Goal: Task Accomplishment & Management: Manage account settings

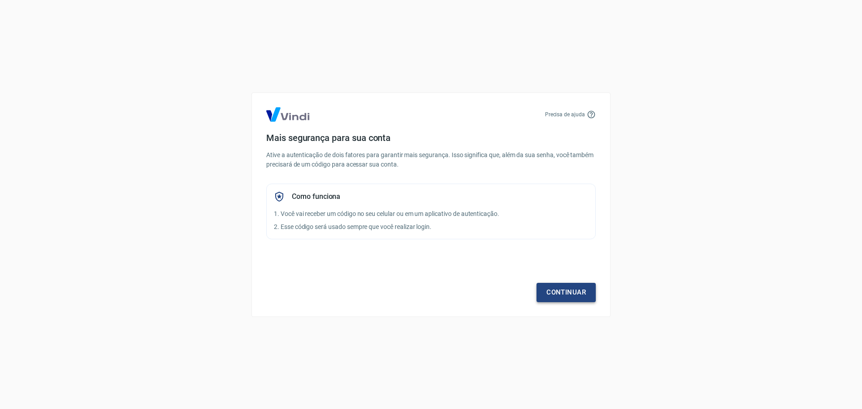
click at [551, 288] on link "Continuar" at bounding box center [566, 292] width 59 height 19
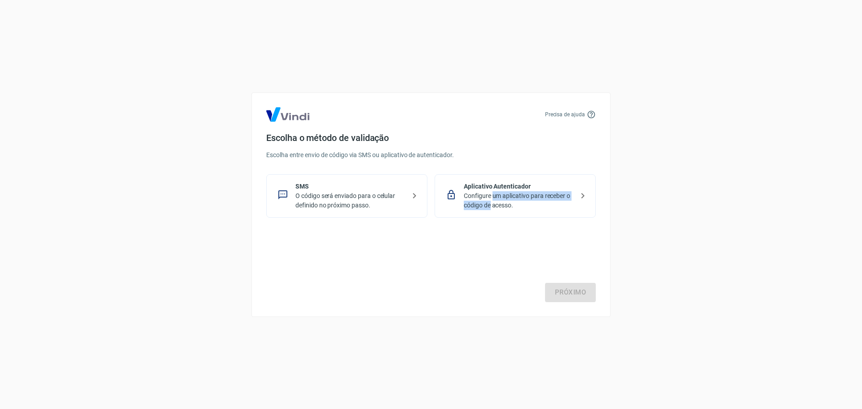
click at [492, 201] on p "Configure um aplicativo para receber o código de acesso." at bounding box center [519, 200] width 110 height 19
click at [569, 292] on link "Próximo" at bounding box center [570, 292] width 51 height 19
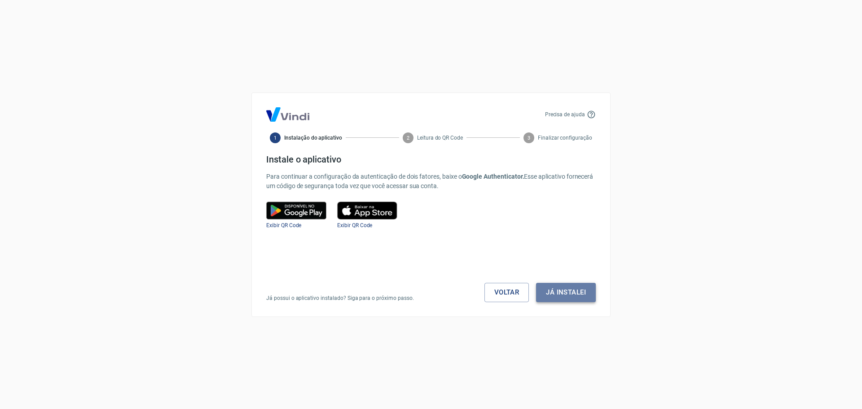
click at [561, 296] on button "Já instalei" at bounding box center [566, 292] width 60 height 19
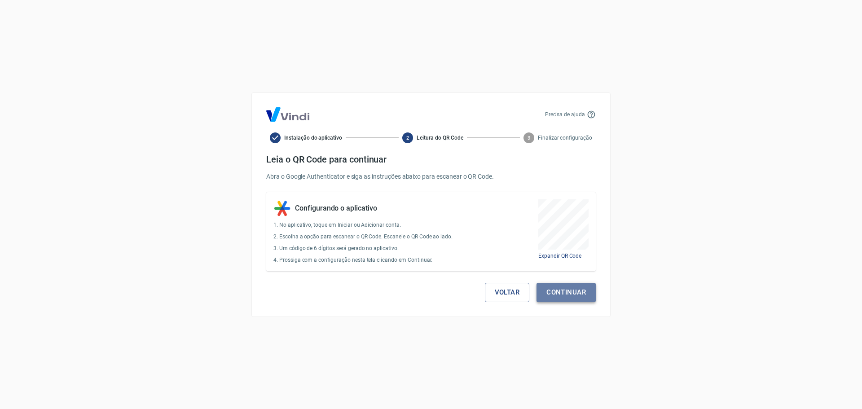
click at [571, 296] on button "Continuar" at bounding box center [566, 292] width 59 height 19
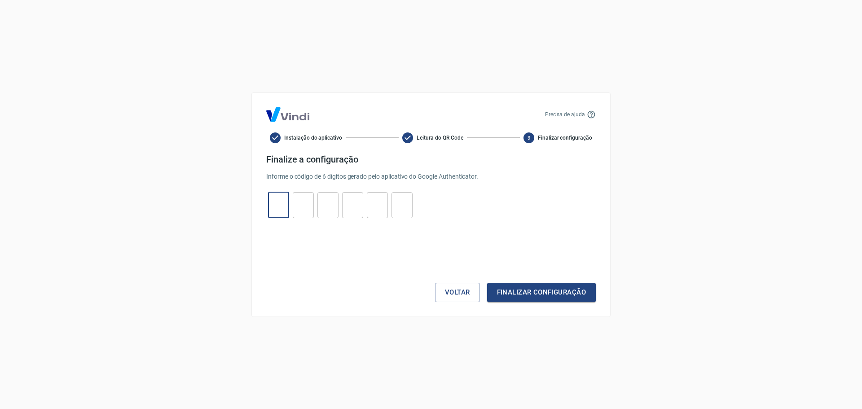
click at [282, 203] on input "tel" at bounding box center [278, 204] width 21 height 19
type input "6"
type input "9"
type input "3"
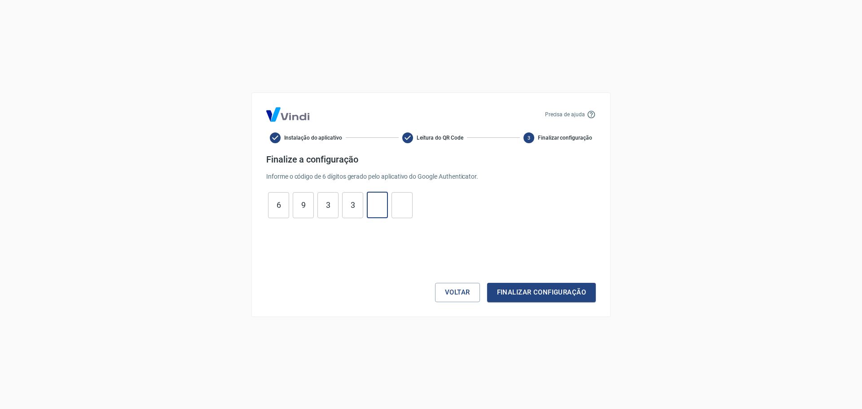
type input "5"
click at [487, 283] on button "Finalizar configuração" at bounding box center [541, 292] width 109 height 19
type input "3"
type input "5"
type input "3"
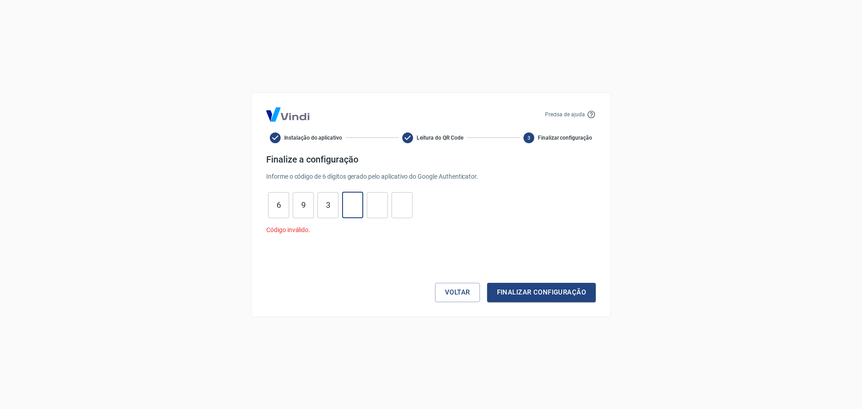
type input "3"
type input "9"
type input "6"
type input "9"
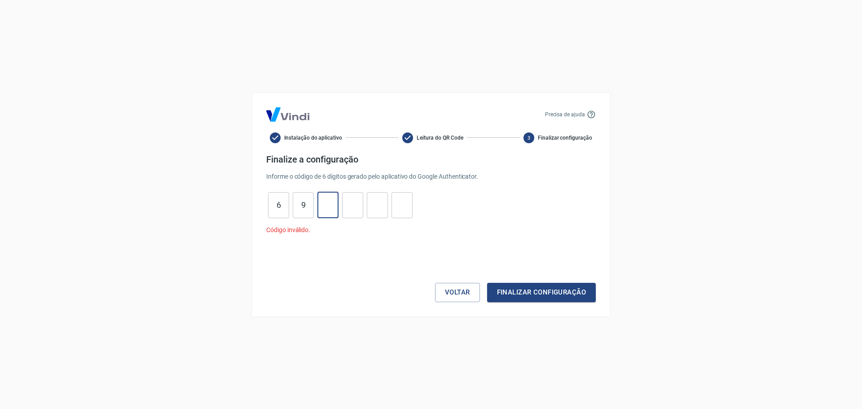
type input "3"
type input "5"
type input "3"
click at [487, 283] on button "Finalizar configuração" at bounding box center [541, 292] width 109 height 19
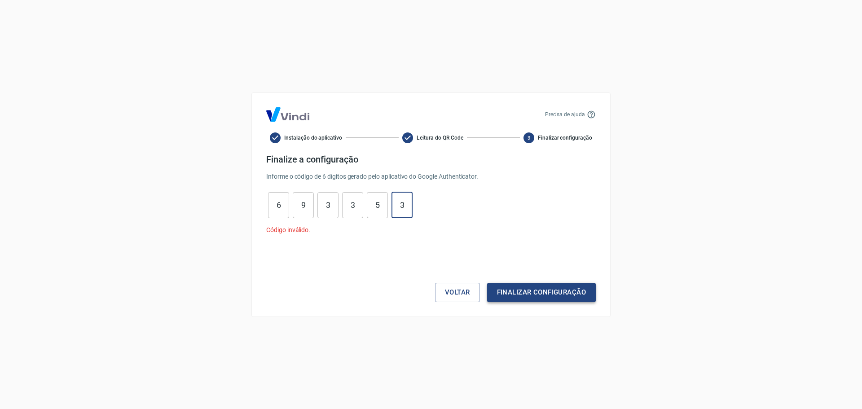
click at [533, 293] on button "Finalizar configuração" at bounding box center [541, 292] width 109 height 19
click at [454, 292] on button "Voltar" at bounding box center [457, 292] width 45 height 19
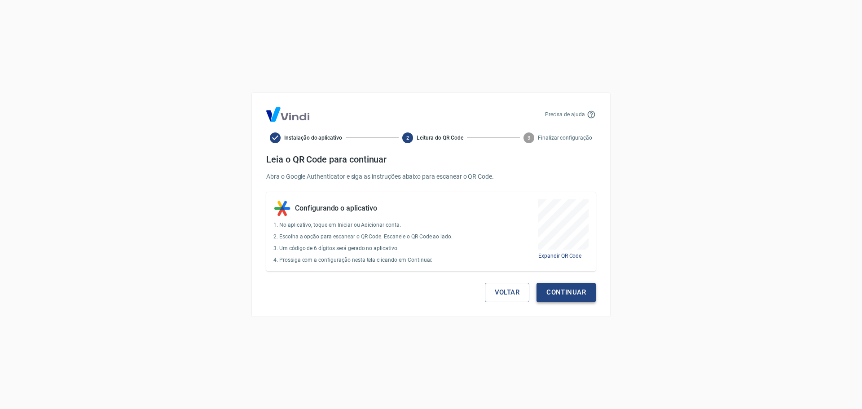
click at [557, 292] on button "Continuar" at bounding box center [566, 292] width 59 height 19
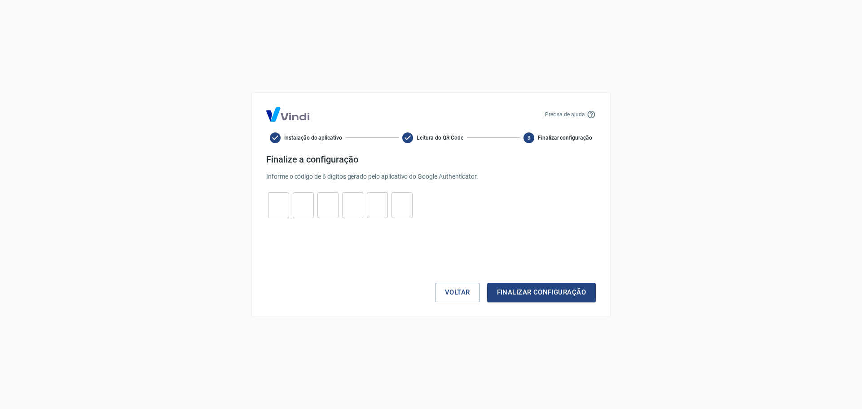
click at [282, 203] on input "tel" at bounding box center [278, 204] width 21 height 19
type input "4"
type input "8"
type input "0"
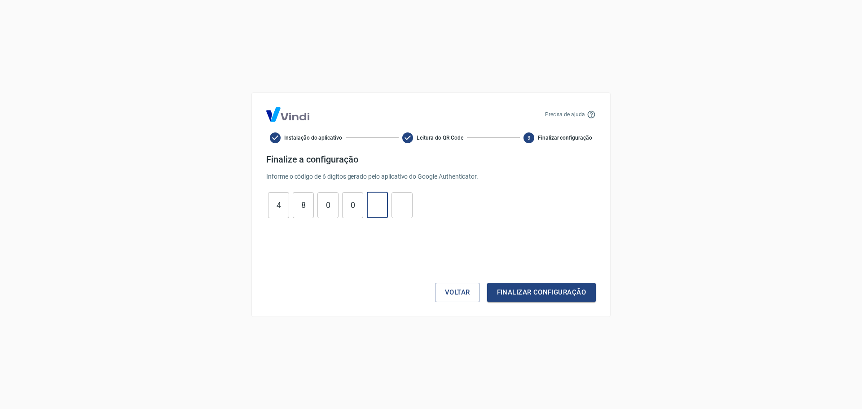
type input "9"
type input "7"
click at [487, 283] on button "Finalizar configuração" at bounding box center [541, 292] width 109 height 19
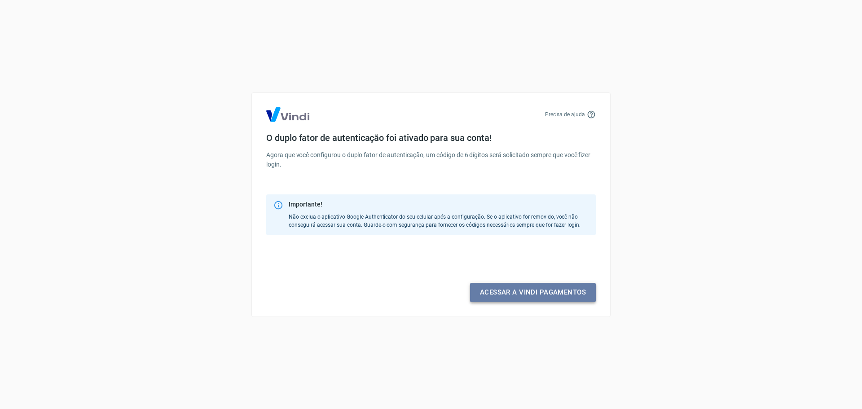
click at [537, 292] on link "Acessar a Vindi pagamentos" at bounding box center [533, 292] width 126 height 19
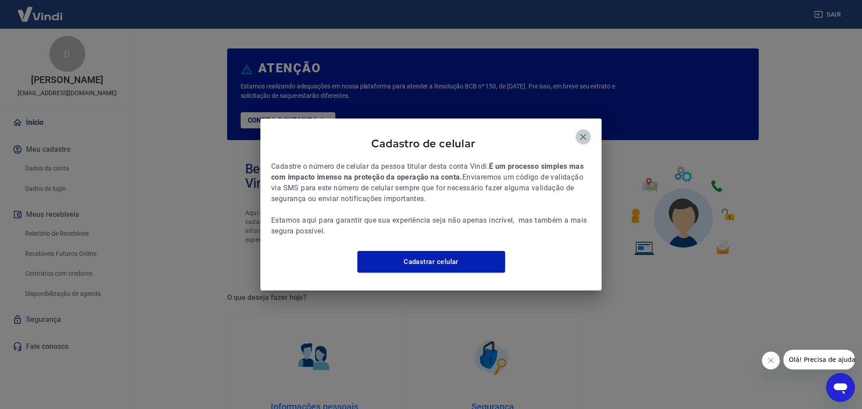
click at [581, 134] on icon "button" at bounding box center [583, 137] width 6 height 6
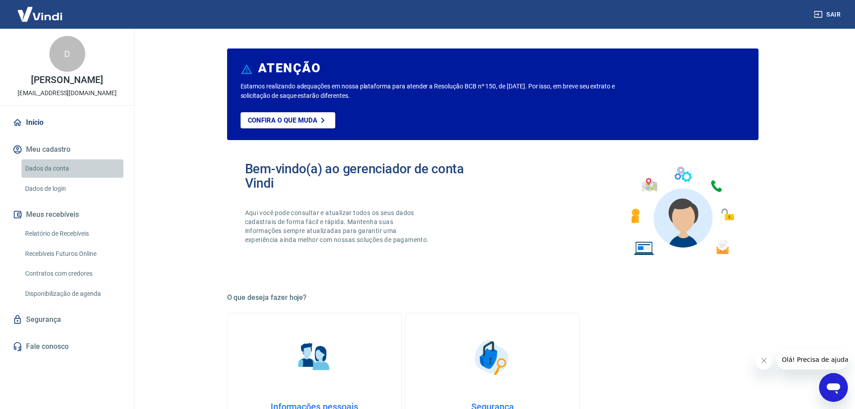
click at [52, 166] on link "Dados da conta" at bounding box center [73, 168] width 102 height 18
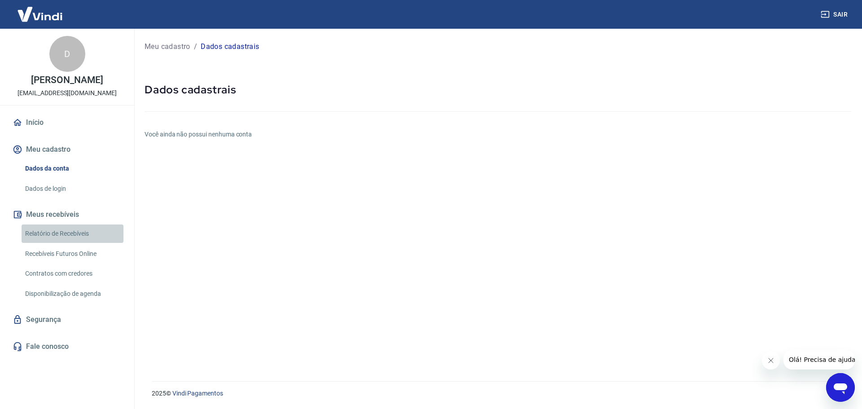
click at [65, 236] on link "Relatório de Recebíveis" at bounding box center [73, 234] width 102 height 18
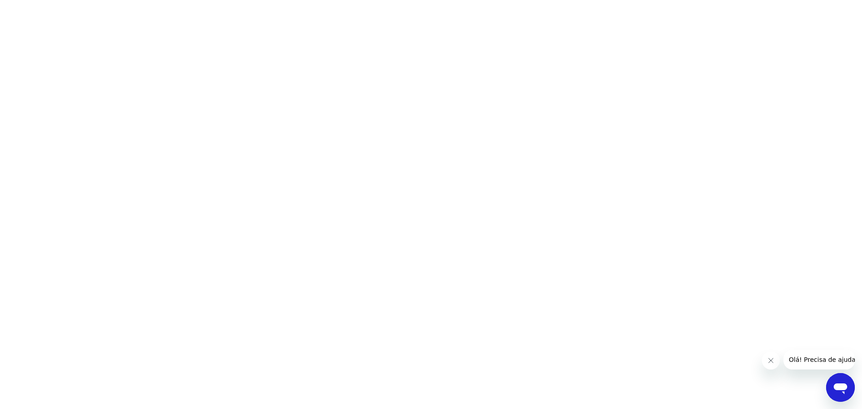
click at [770, 363] on icon "Fechar mensagem da empresa" at bounding box center [770, 360] width 7 height 7
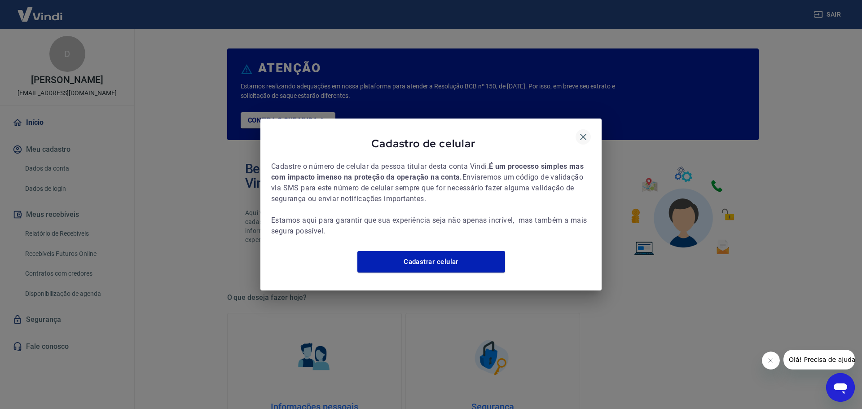
click at [582, 133] on icon "button" at bounding box center [583, 137] width 11 height 11
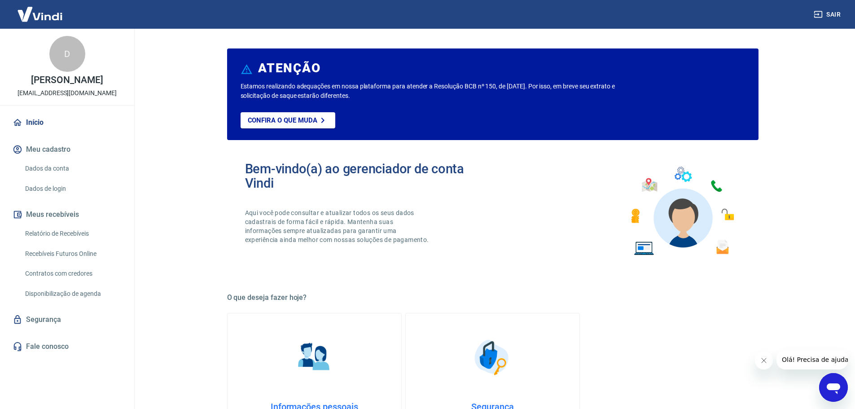
click at [766, 359] on icon "Fechar mensagem da empresa" at bounding box center [763, 360] width 7 height 7
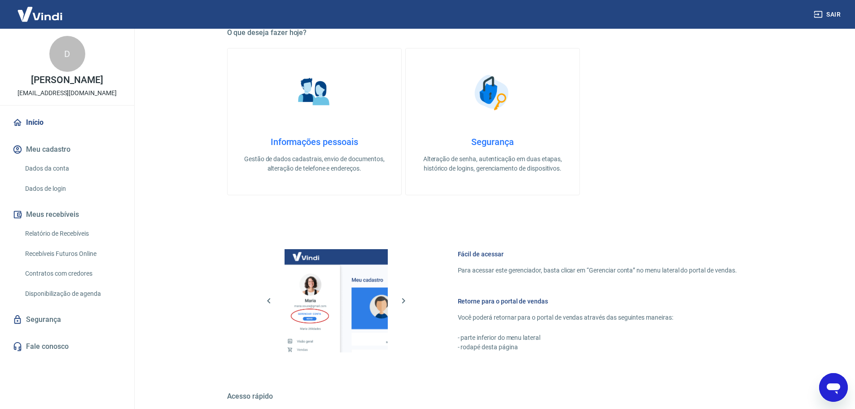
scroll to position [115, 0]
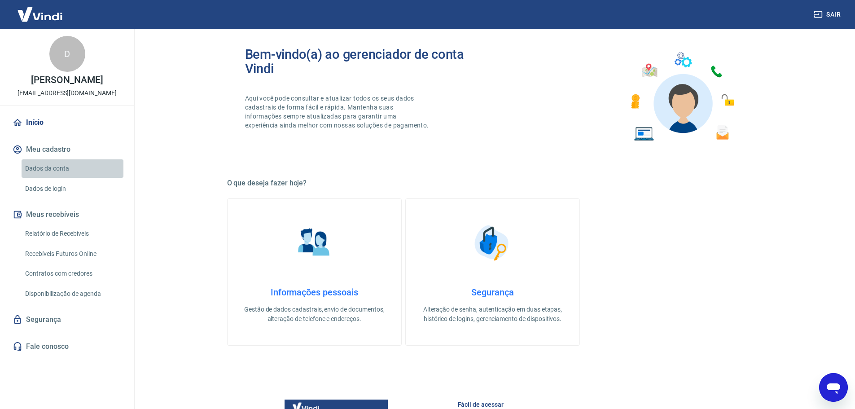
click at [57, 169] on link "Dados da conta" at bounding box center [73, 168] width 102 height 18
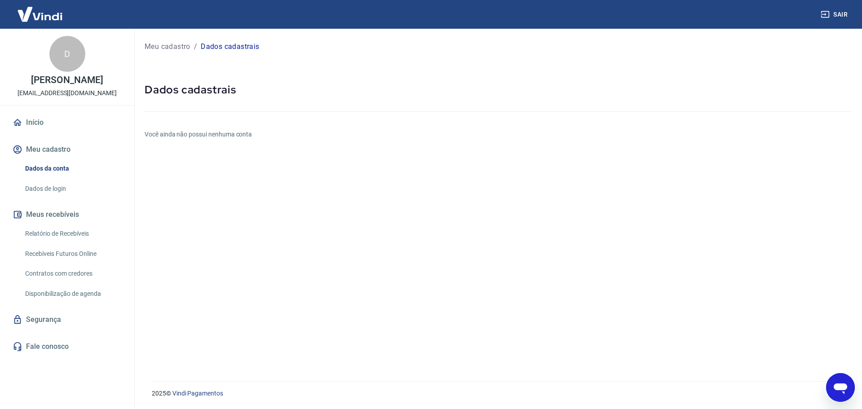
click at [56, 188] on link "Dados de login" at bounding box center [73, 189] width 102 height 18
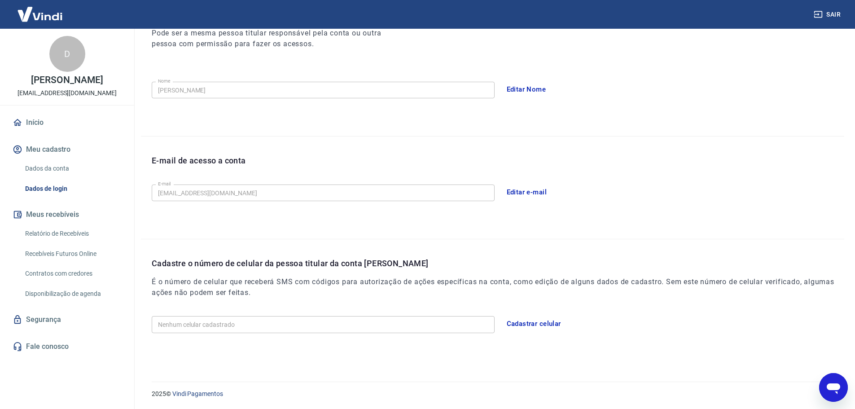
scroll to position [136, 0]
click at [66, 234] on link "Relatório de Recebíveis" at bounding box center [73, 234] width 102 height 18
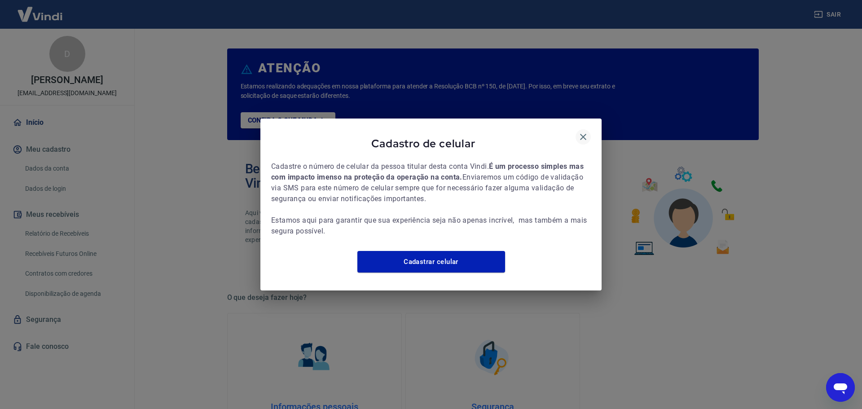
click at [582, 134] on icon "button" at bounding box center [583, 137] width 6 height 6
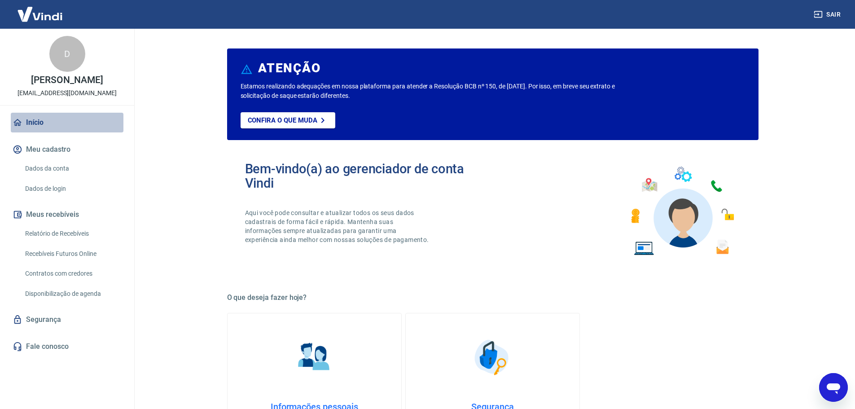
click at [41, 120] on link "Início" at bounding box center [67, 123] width 113 height 20
click at [53, 189] on link "Dados de login" at bounding box center [73, 189] width 102 height 18
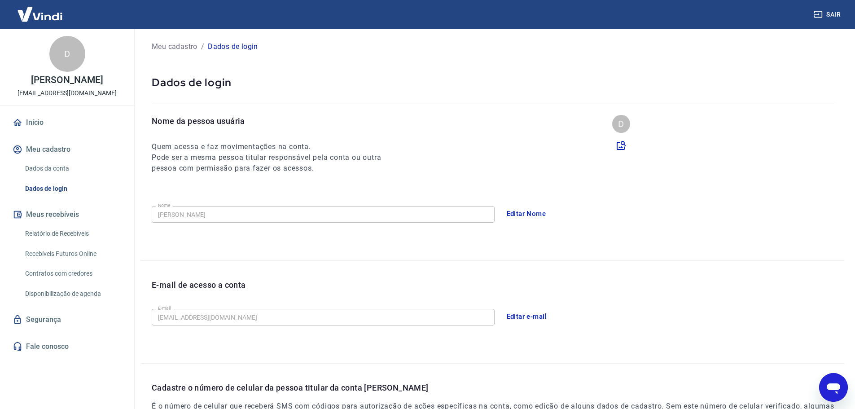
scroll to position [1, 0]
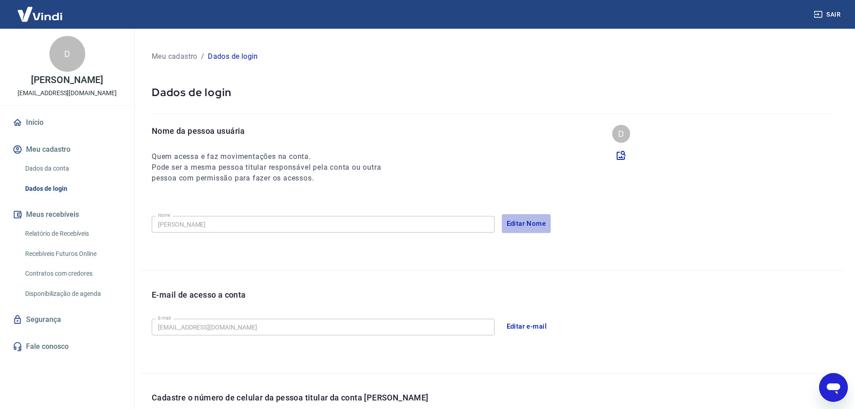
click at [522, 221] on button "Editar Nome" at bounding box center [526, 223] width 49 height 19
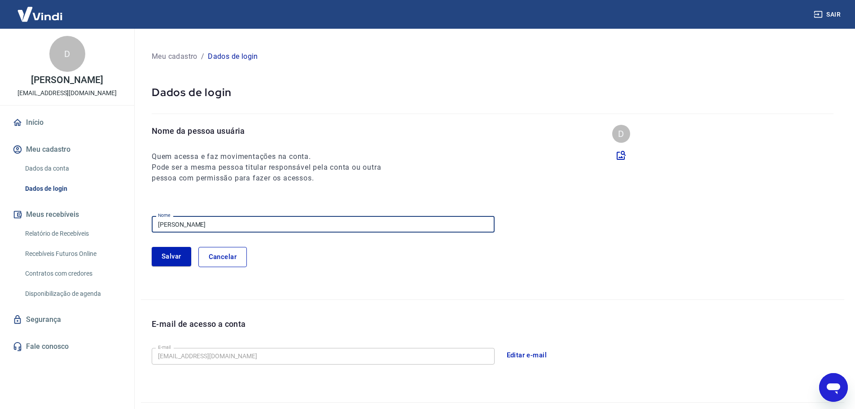
drag, startPoint x: 247, startPoint y: 224, endPoint x: 71, endPoint y: 206, distance: 177.4
click at [74, 207] on div "Sair D DANIEL BELLO PADULA contato@eccoscosmeticos.com.br Início Meu cadastro D…" at bounding box center [427, 203] width 855 height 409
type input "ECCOS DERMOCOSMÉTICOS"
click at [172, 253] on button "Salvar" at bounding box center [172, 256] width 40 height 19
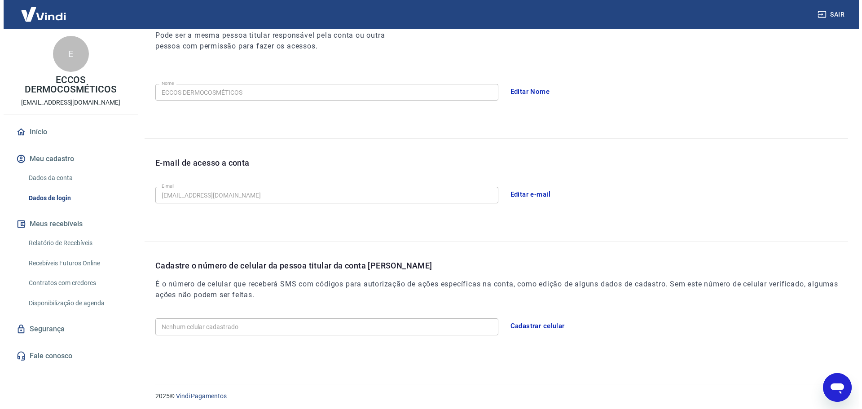
scroll to position [0, 0]
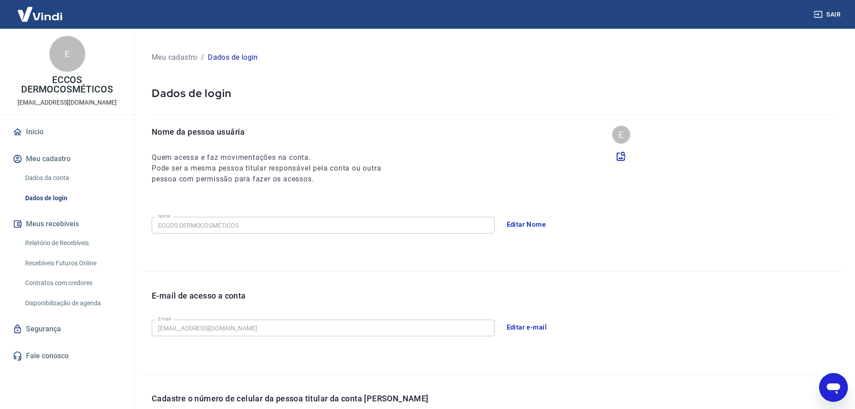
click at [42, 172] on link "Dados da conta" at bounding box center [73, 178] width 102 height 18
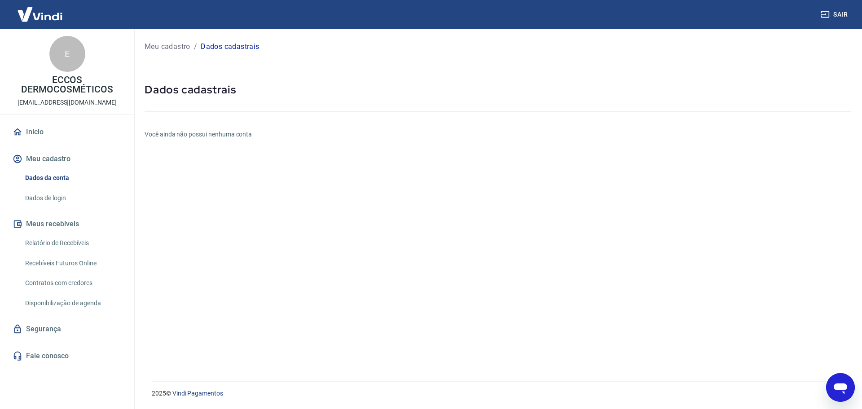
click at [170, 45] on p "Meu cadastro" at bounding box center [168, 46] width 46 height 11
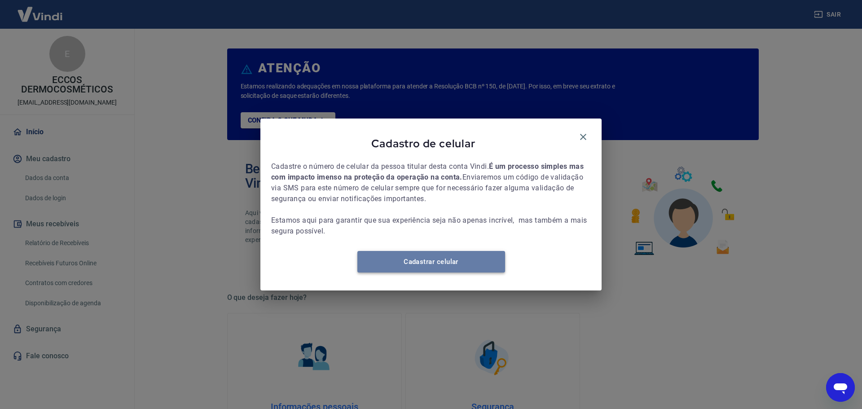
click at [426, 268] on link "Cadastrar celular" at bounding box center [431, 262] width 148 height 22
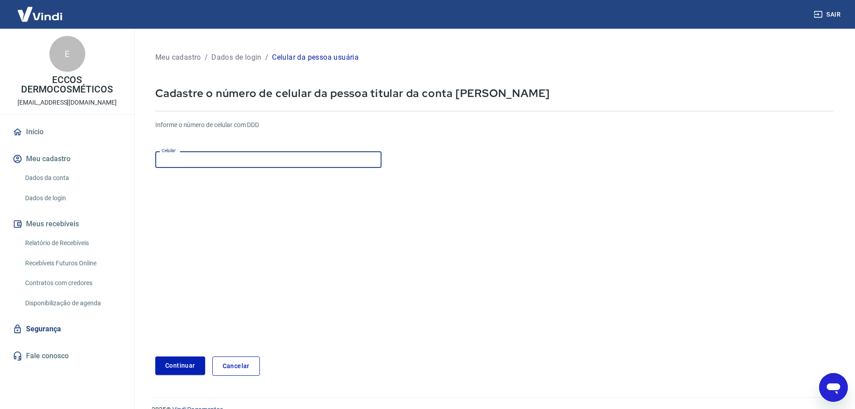
click at [207, 159] on input "Celular" at bounding box center [268, 159] width 226 height 17
type input "[PHONE_NUMBER]"
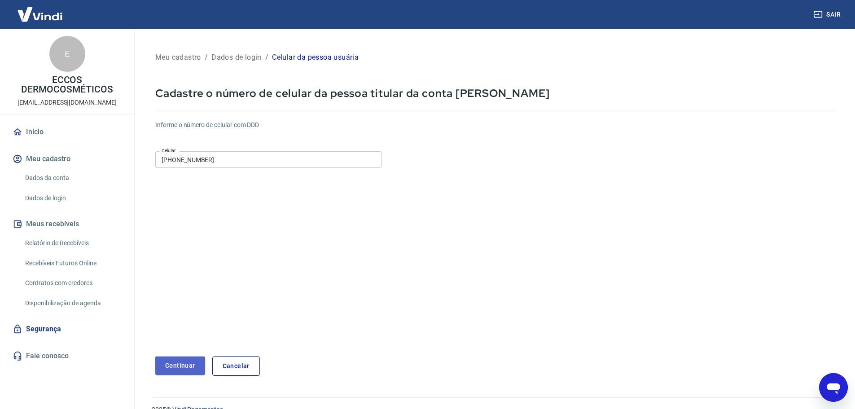
click at [194, 361] on button "Continuar" at bounding box center [180, 366] width 50 height 18
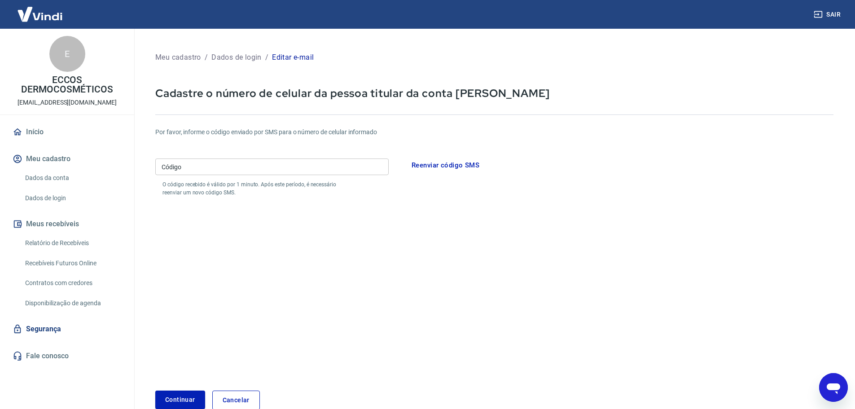
click at [273, 165] on input "Código" at bounding box center [271, 167] width 233 height 17
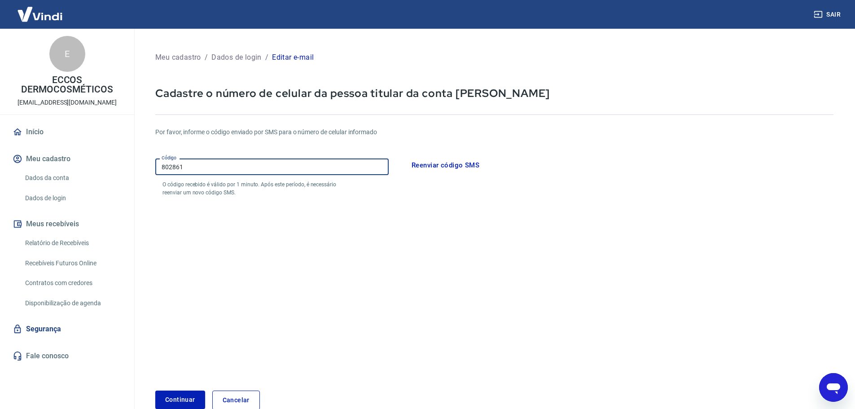
type input "802861"
click at [155, 391] on button "Continuar" at bounding box center [180, 400] width 50 height 18
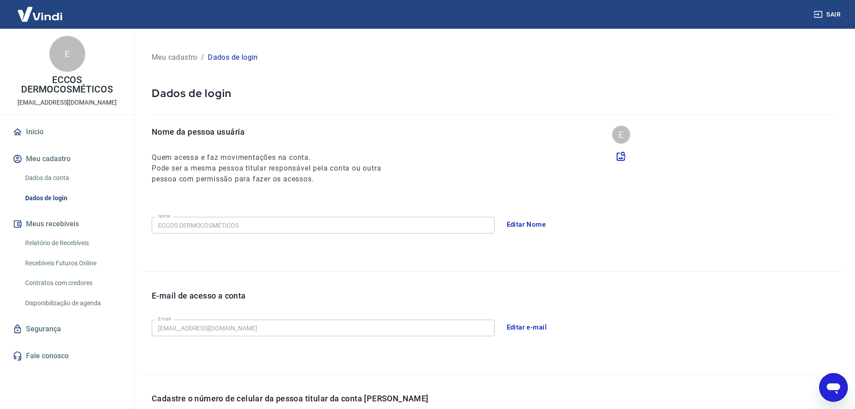
click at [18, 17] on img at bounding box center [40, 13] width 58 height 27
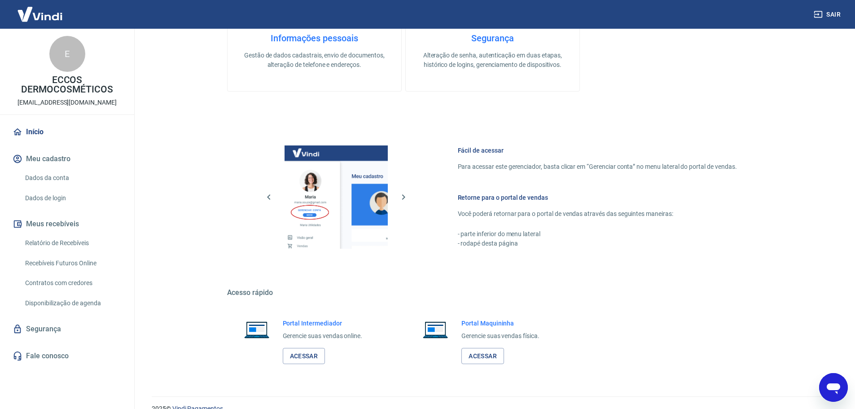
scroll to position [384, 0]
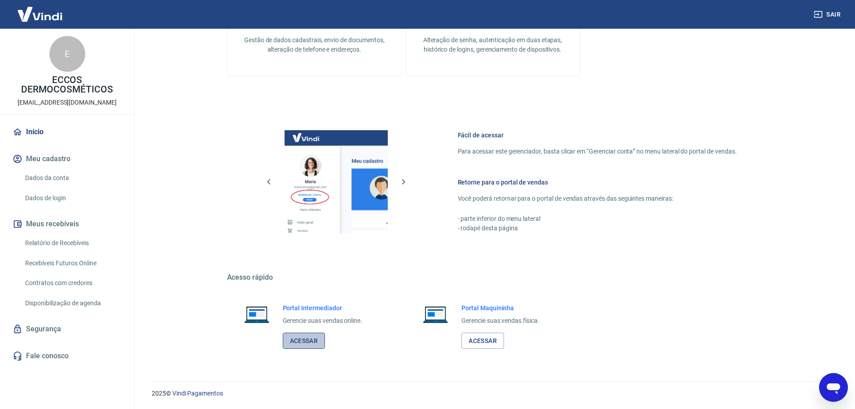
click at [310, 339] on link "Acessar" at bounding box center [304, 341] width 43 height 17
